Goal: Information Seeking & Learning: Learn about a topic

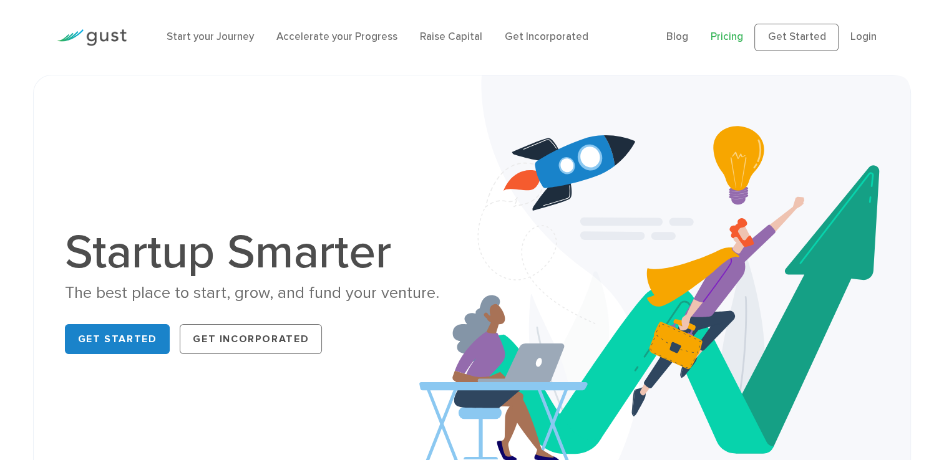
click at [721, 39] on link "Pricing" at bounding box center [726, 37] width 32 height 12
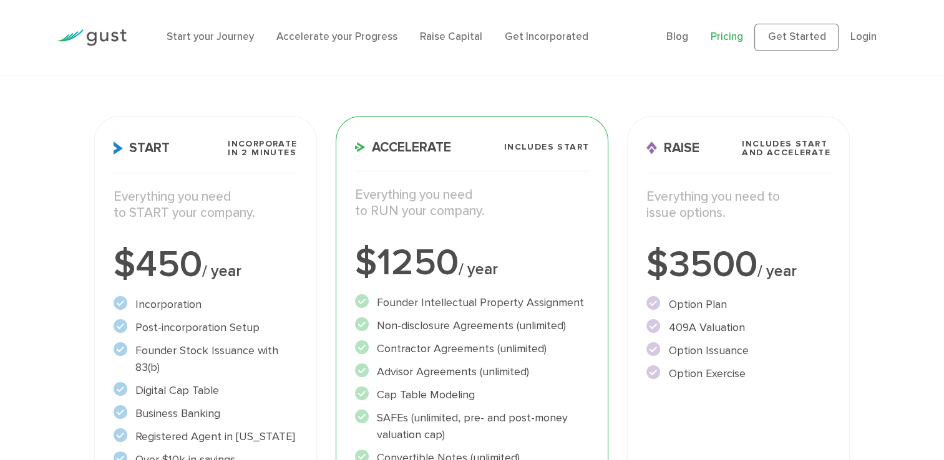
scroll to position [147, 0]
click at [264, 162] on h3 "Start Incorporate in 2 Minutes" at bounding box center [205, 156] width 183 height 34
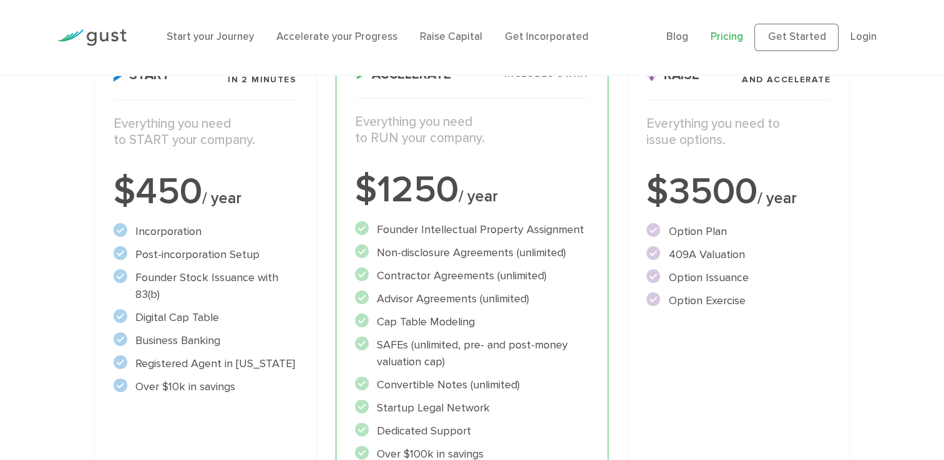
scroll to position [228, 0]
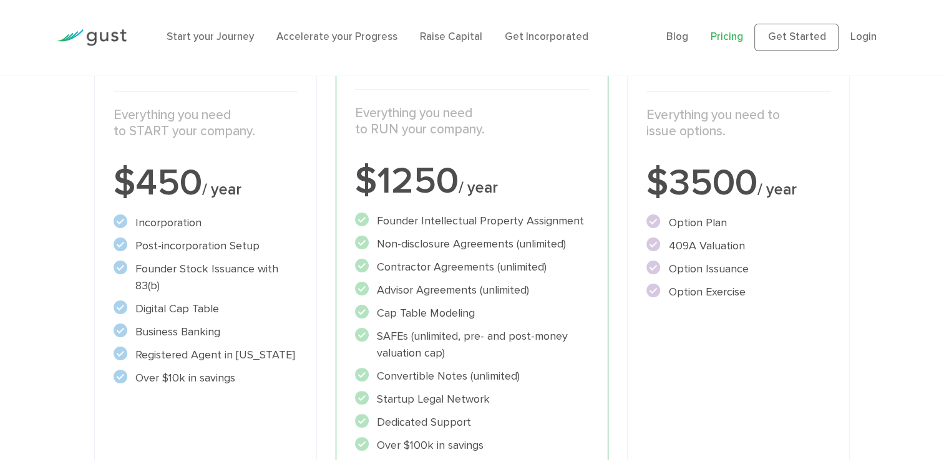
click at [238, 178] on div "$450 / year" at bounding box center [205, 183] width 183 height 37
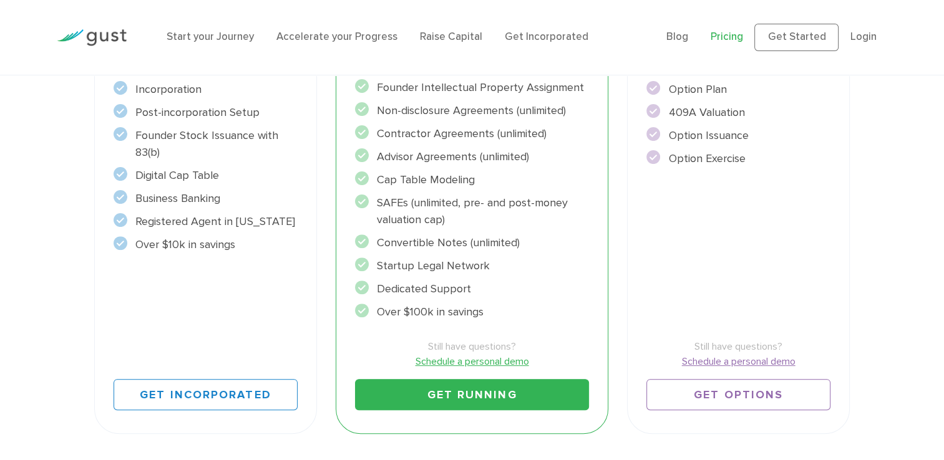
scroll to position [362, 0]
click at [380, 166] on ul "Founder Intellectual Property Assignment" at bounding box center [472, 199] width 234 height 241
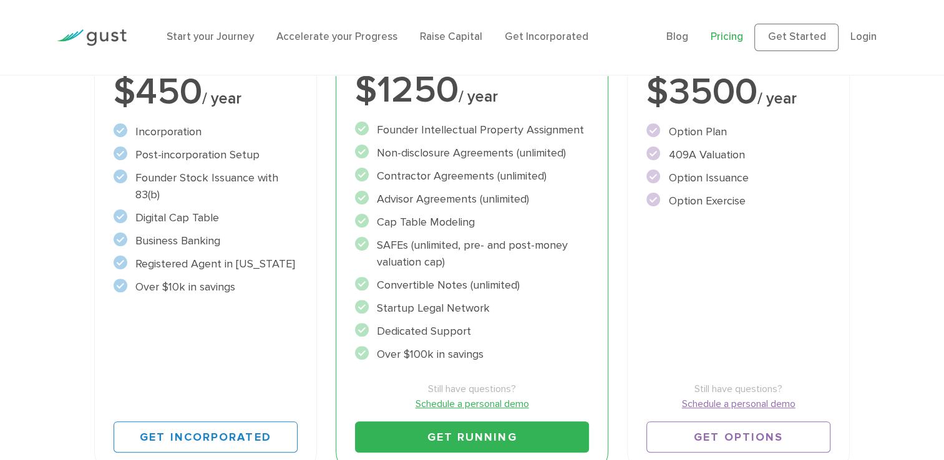
scroll to position [312, 0]
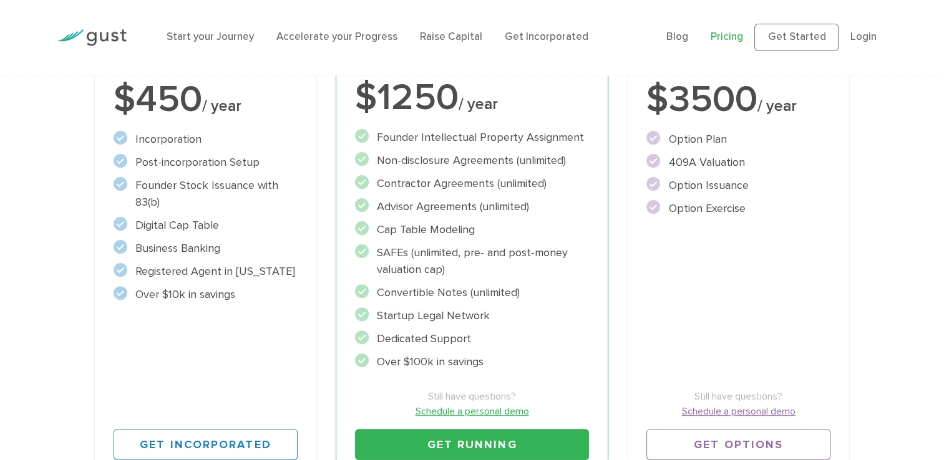
click at [271, 240] on li "Business Banking" at bounding box center [205, 248] width 183 height 17
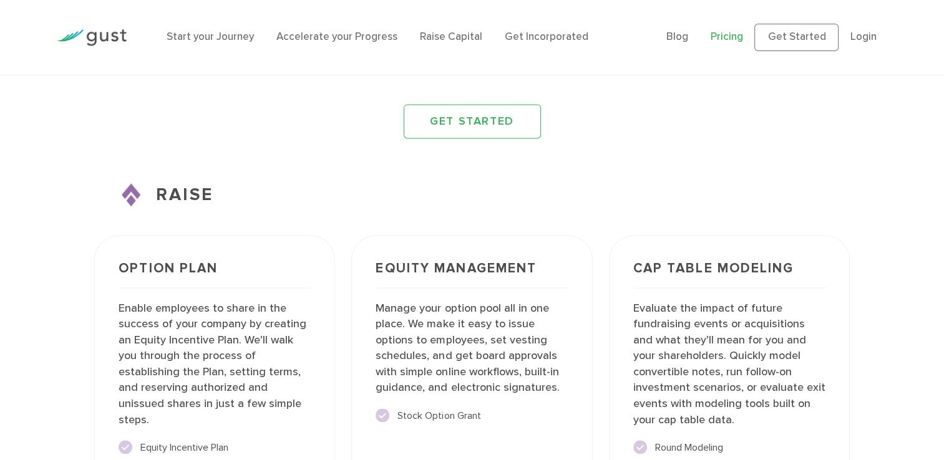
scroll to position [1814, 0]
